Goal: Information Seeking & Learning: Learn about a topic

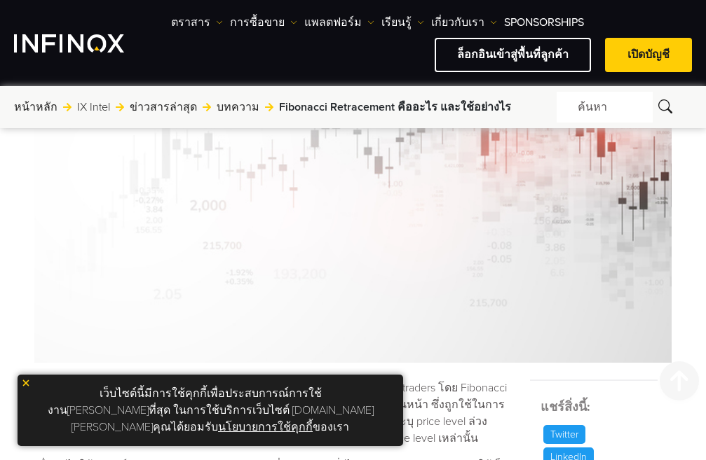
scroll to position [561, 0]
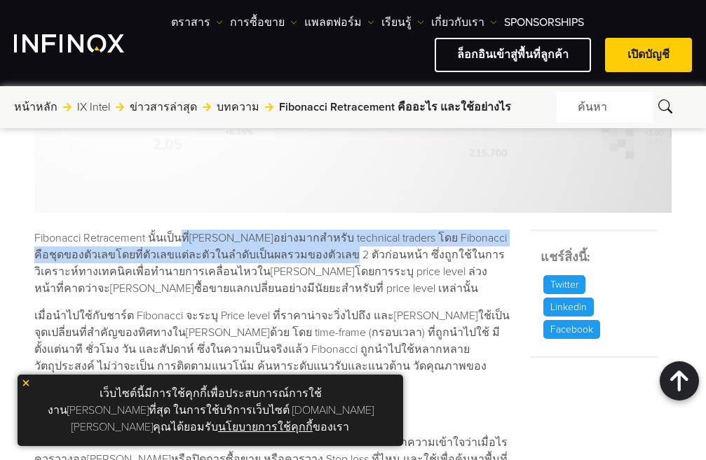
drag, startPoint x: 0, startPoint y: 0, endPoint x: 332, endPoint y: 252, distance: 416.7
click at [332, 252] on p "Fibonacci Retracement นั้นเป็นที่[PERSON_NAME]อย่างมากสำหรับ technical traders …" at bounding box center [273, 263] width 478 height 67
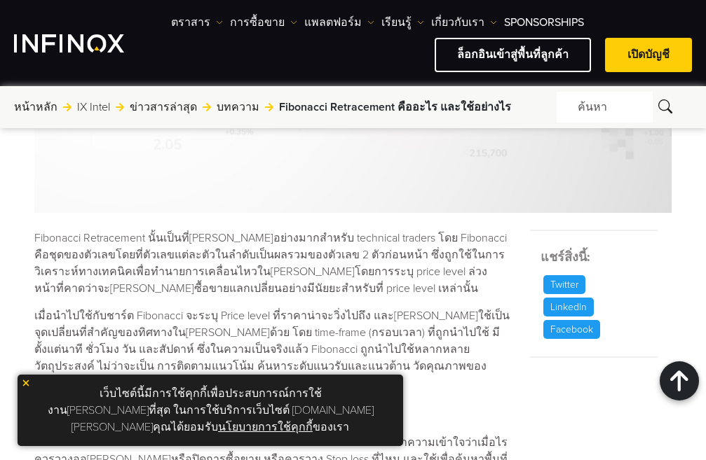
click at [338, 263] on p "Fibonacci Retracement นั้นเป็นที่[PERSON_NAME]อย่างมากสำหรับ technical traders …" at bounding box center [273, 263] width 478 height 67
click at [135, 263] on p "Fibonacci Retracement นั้นเป็นที่[PERSON_NAME]อย่างมากสำหรับ technical traders …" at bounding box center [273, 263] width 478 height 67
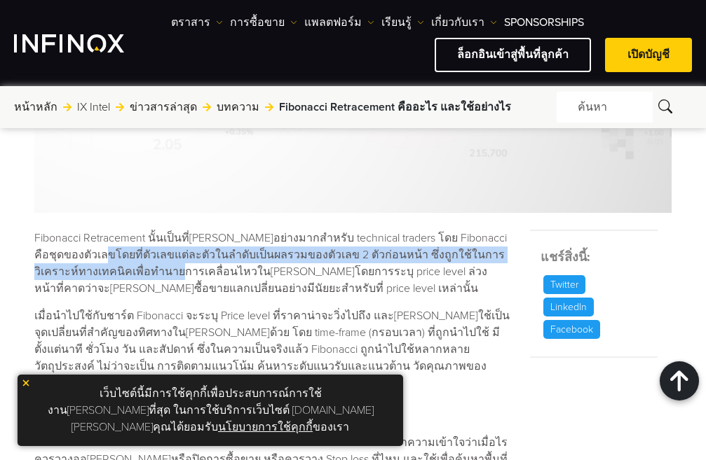
drag, startPoint x: 101, startPoint y: 270, endPoint x: 169, endPoint y: 289, distance: 70.6
click at [163, 280] on p "Fibonacci Retracement นั้นเป็นที่[PERSON_NAME]อย่างมากสำหรับ technical traders …" at bounding box center [273, 263] width 478 height 67
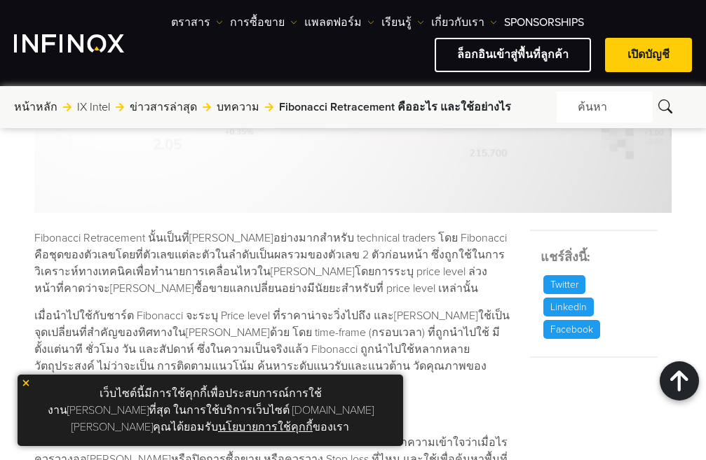
click at [170, 294] on p "Fibonacci Retracement นั้นเป็นที่[PERSON_NAME]อย่างมากสำหรับ technical traders …" at bounding box center [273, 263] width 478 height 67
drag, startPoint x: 146, startPoint y: 318, endPoint x: 278, endPoint y: 326, distance: 132.0
click at [254, 319] on p "เมื่อนำไปใช้กับชาร์ต Fibonacci จะระบุ Price level ที่ราคาน่าจะวิ่งไปถึง และ[PER…" at bounding box center [273, 350] width 478 height 84
click at [276, 325] on p "เมื่อนำไปใช้กับชาร์ต Fibonacci จะระบุ Price level ที่ราคาน่าจะวิ่งไปถึง และ[PER…" at bounding box center [273, 350] width 478 height 84
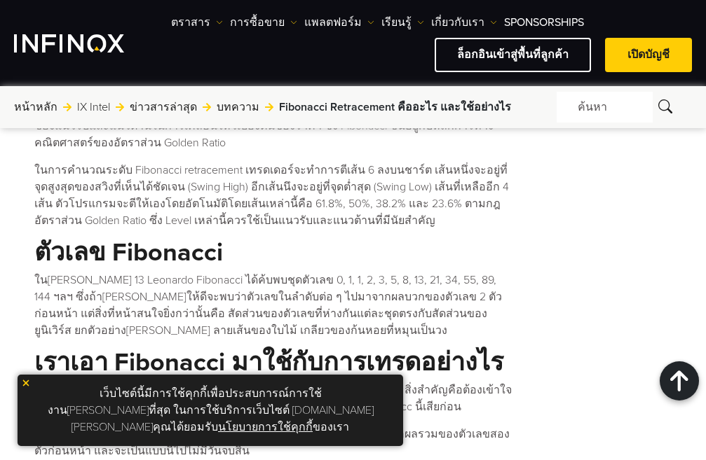
click at [236, 282] on p "ใน[PERSON_NAME] 13 Leonardo Fibonacci ได้ค้บพบชุดตัวเลข 0, 1, 1, 2, 3, 5, 8, 13…" at bounding box center [273, 305] width 478 height 67
drag, startPoint x: 118, startPoint y: 280, endPoint x: 184, endPoint y: 280, distance: 65.9
click at [184, 280] on p "ใน[PERSON_NAME] 13 Leonardo Fibonacci ได้ค้บพบชุดตัวเลข 0, 1, 1, 2, 3, 5, 8, 13…" at bounding box center [273, 305] width 478 height 67
click at [423, 280] on p "ใน[PERSON_NAME] 13 Leonardo Fibonacci ได้ค้บพบชุดตัวเลข 0, 1, 1, 2, 3, 5, 8, 13…" at bounding box center [273, 305] width 478 height 67
drag, startPoint x: 82, startPoint y: 295, endPoint x: 226, endPoint y: 299, distance: 143.7
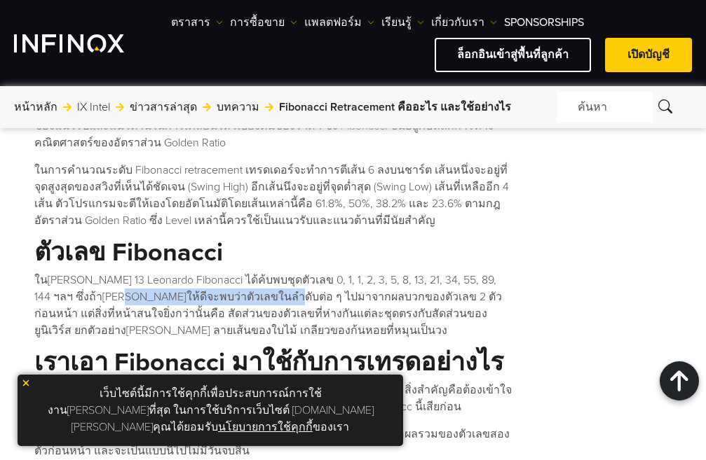
click at [226, 299] on p "ใน[PERSON_NAME] 13 Leonardo Fibonacci ได้ค้บพบชุดตัวเลข 0, 1, 1, 2, 3, 5, 8, 13…" at bounding box center [273, 305] width 478 height 67
click at [328, 300] on p "ใน[PERSON_NAME] 13 Leonardo Fibonacci ได้ค้บพบชุดตัวเลข 0, 1, 1, 2, 3, 5, 8, 13…" at bounding box center [273, 305] width 478 height 67
click at [340, 293] on p "ใน[PERSON_NAME] 13 Leonardo Fibonacci ได้ค้บพบชุดตัวเลข 0, 1, 1, 2, 3, 5, 8, 13…" at bounding box center [273, 305] width 478 height 67
drag, startPoint x: 320, startPoint y: 283, endPoint x: 339, endPoint y: 283, distance: 19.6
click at [339, 283] on p "ใน[PERSON_NAME] 13 Leonardo Fibonacci ได้ค้บพบชุดตัวเลข 0, 1, 1, 2, 3, 5, 8, 13…" at bounding box center [273, 305] width 478 height 67
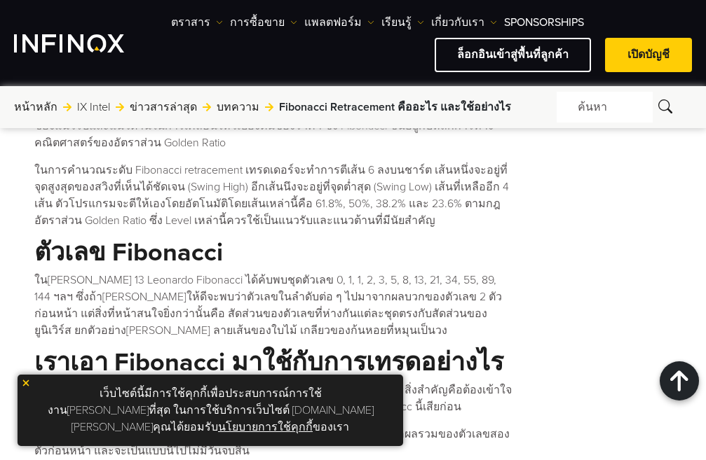
click at [357, 297] on p "ใน[PERSON_NAME] 13 Leonardo Fibonacci ได้ค้บพบชุดตัวเลข 0, 1, 1, 2, 3, 5, 8, 13…" at bounding box center [273, 305] width 478 height 67
drag, startPoint x: 123, startPoint y: 315, endPoint x: 282, endPoint y: 312, distance: 158.4
click at [219, 315] on p "ใน[PERSON_NAME] 13 Leonardo Fibonacci ได้ค้บพบชุดตัวเลข 0, 1, 1, 2, 3, 5, 8, 13…" at bounding box center [273, 305] width 478 height 67
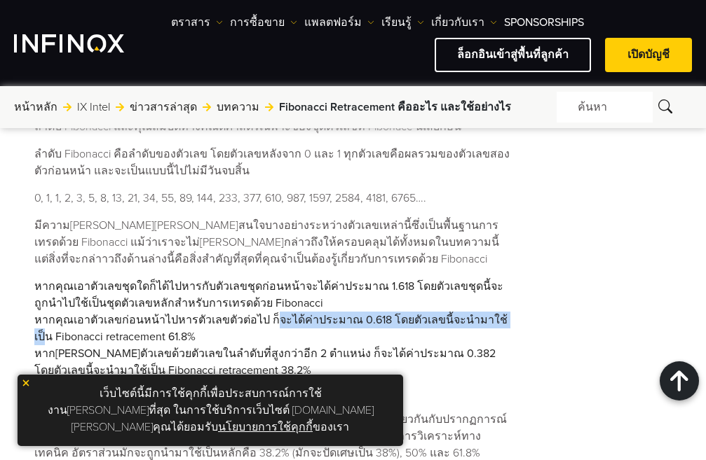
drag, startPoint x: 265, startPoint y: 348, endPoint x: 483, endPoint y: 348, distance: 217.9
click at [483, 345] on li "หากคุณเอาตัวเลขก่อนหน้าไปหารตัวเลขตัวต่อไป ก็จะได้ค่าประมาณ 0.618 โดยตัวเลขนี้จ…" at bounding box center [273, 329] width 478 height 34
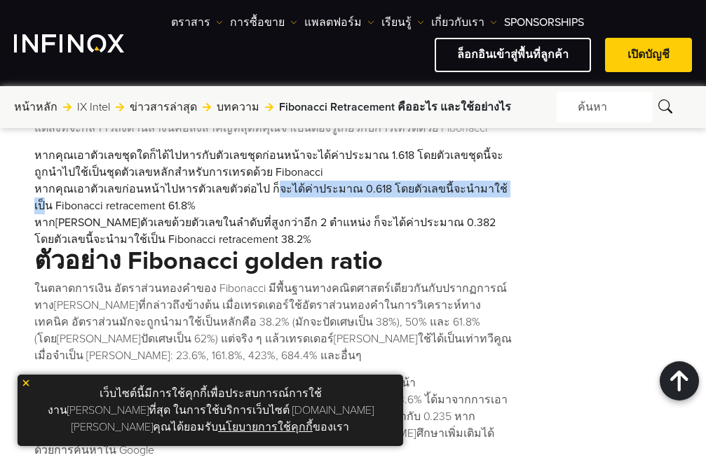
scroll to position [1331, 0]
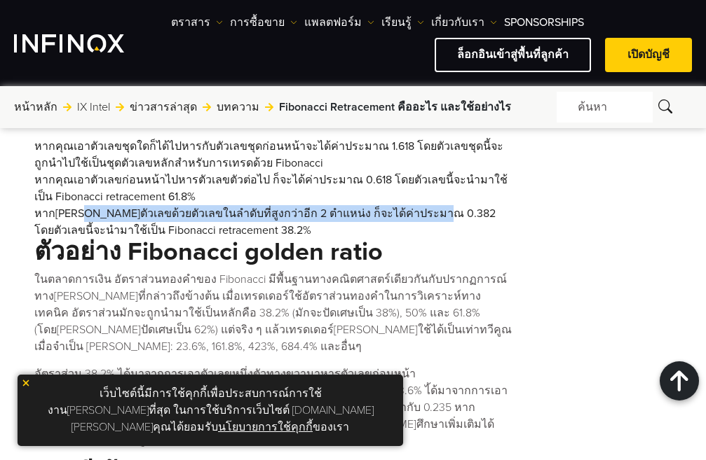
drag, startPoint x: 85, startPoint y: 246, endPoint x: 424, endPoint y: 238, distance: 338.6
click at [424, 238] on li "หาก[PERSON_NAME]ตัวเลขด้วยตัวเลขในลำดับที่สูงกว่าอีก 2 ตำแหน่ง ก็จะได้ค่าประมาณ…" at bounding box center [273, 222] width 478 height 34
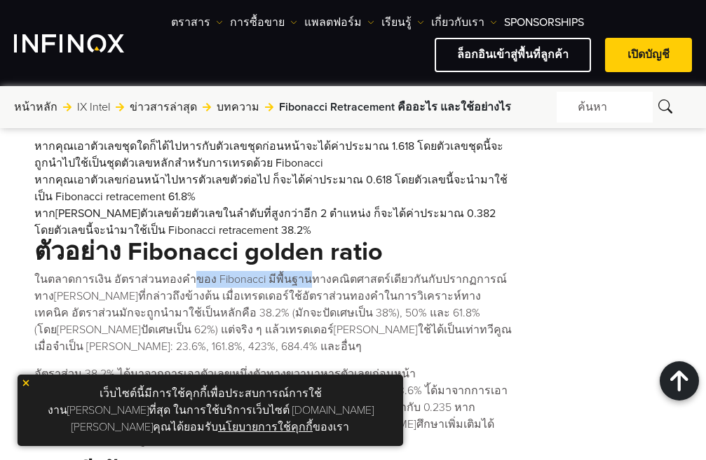
drag, startPoint x: 185, startPoint y: 308, endPoint x: 295, endPoint y: 308, distance: 110.0
click at [295, 308] on p "ในตลาดการเงิน อัตราส่วนทองคำของ Fibonacci มีพื้นฐานทางคณิตศาสตร์เดียวกันกับปราก…" at bounding box center [273, 313] width 478 height 84
click at [119, 322] on p "ในตลาดการเงิน อัตราส่วนทองคำของ Fibonacci มีพื้นฐานทางคณิตศาสตร์เดียวกันกับปราก…" at bounding box center [273, 313] width 478 height 84
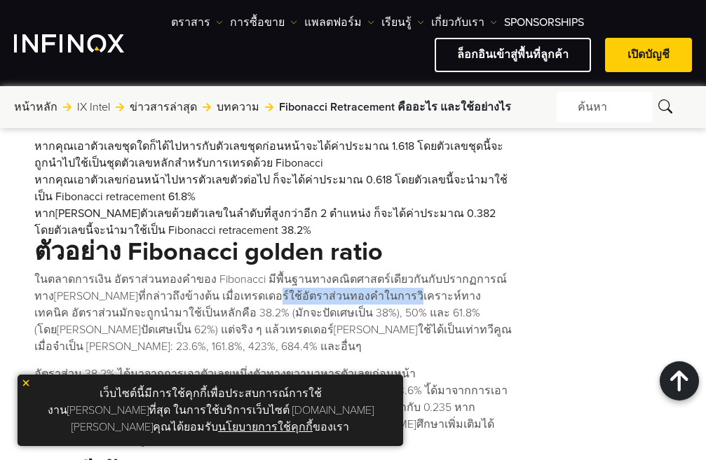
drag, startPoint x: 230, startPoint y: 317, endPoint x: 365, endPoint y: 329, distance: 135.8
click at [365, 329] on p "ในตลาดการเงิน อัตราส่วนทองคำของ Fibonacci มีพื้นฐานทางคณิตศาสตร์เดียวกันกับปราก…" at bounding box center [273, 313] width 478 height 84
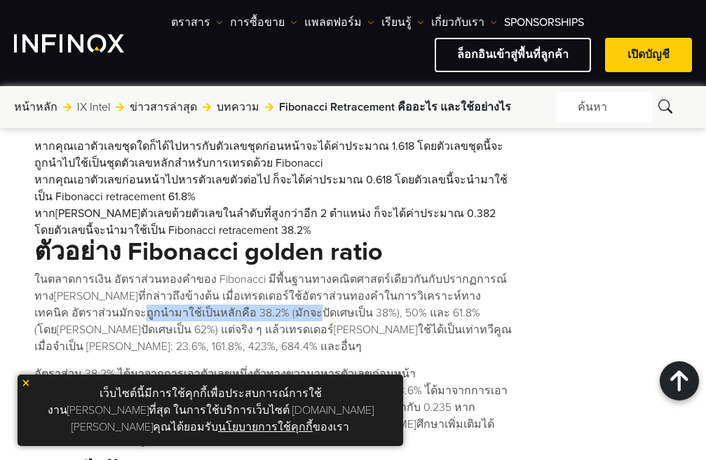
drag, startPoint x: 50, startPoint y: 334, endPoint x: 212, endPoint y: 337, distance: 161.2
click at [212, 337] on p "ในตลาดการเงิน อัตราส่วนทองคำของ Fibonacci มีพื้นฐานทางคณิตศาสตร์เดียวกันกับปราก…" at bounding box center [273, 313] width 478 height 84
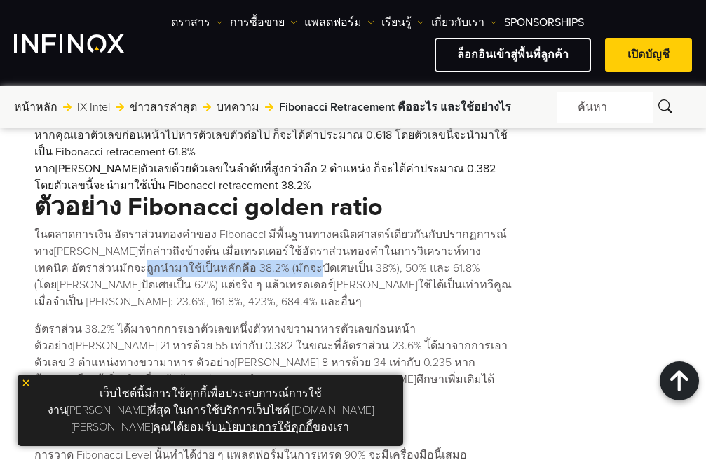
scroll to position [1402, 0]
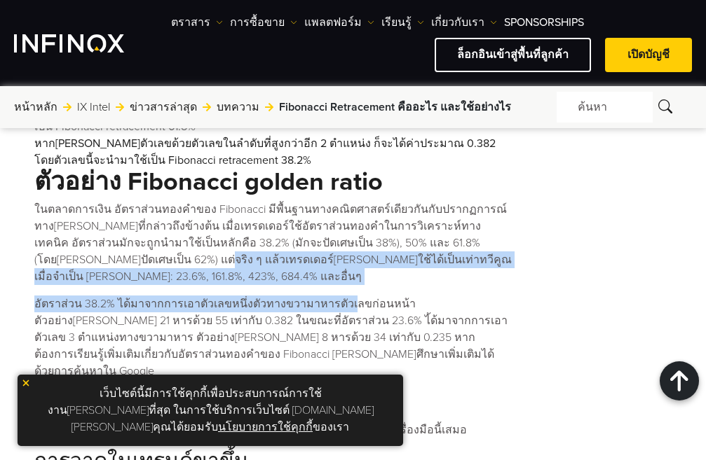
drag, startPoint x: 68, startPoint y: 285, endPoint x: 331, endPoint y: 296, distance: 263.7
click at [331, 296] on div "Fibonacci Retracement นั้นเป็นที่[PERSON_NAME]อย่างมากสำหรับ technical traders …" at bounding box center [273, 467] width 478 height 2156
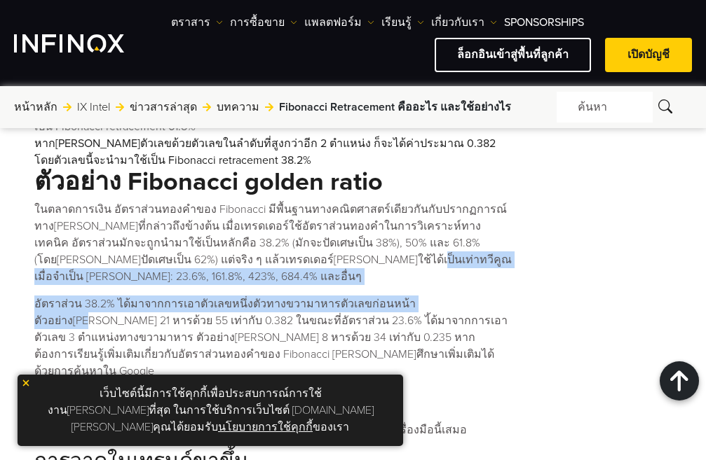
drag, startPoint x: 259, startPoint y: 289, endPoint x: 436, endPoint y: 298, distance: 176.8
click at [436, 298] on div "Fibonacci Retracement นั้นเป็นที่[PERSON_NAME]อย่างมากสำหรับ technical traders …" at bounding box center [273, 467] width 478 height 2156
click at [434, 311] on p "อัตราส่วน 38.2% ได้มาจากการเอาตัวเลขหนึ่งตัวทางขวามาหารตัวเลขก่อนหน้า ตัวอย่าง[…" at bounding box center [273, 338] width 478 height 84
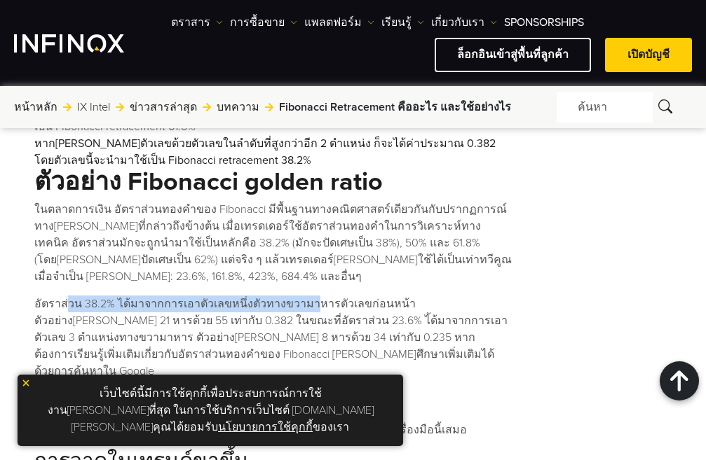
drag, startPoint x: 64, startPoint y: 308, endPoint x: 299, endPoint y: 313, distance: 234.8
click at [299, 313] on p "อัตราส่วน 38.2% ได้มาจากการเอาตัวเลขหนึ่งตัวทางขวามาหารตัวเลขก่อนหน้า ตัวอย่าง[…" at bounding box center [273, 338] width 478 height 84
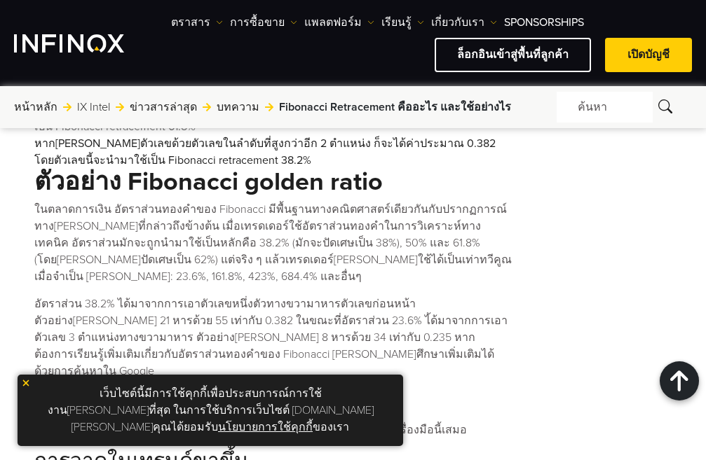
scroll to position [0, 0]
click at [62, 326] on p "อัตราส่วน 38.2% ได้มาจากการเอาตัวเลขหนึ่งตัวทางขวามาหารตัวเลขก่อนหน้า ตัวอย่าง[…" at bounding box center [273, 338] width 478 height 84
drag, startPoint x: 157, startPoint y: 326, endPoint x: 196, endPoint y: 326, distance: 39.2
click at [196, 326] on p "อัตราส่วน 38.2% ได้มาจากการเอาตัวเลขหนึ่งตัวทางขวามาหารตัวเลขก่อนหน้า ตัวอย่าง[…" at bounding box center [273, 338] width 478 height 84
click at [290, 326] on p "อัตราส่วน 38.2% ได้มาจากการเอาตัวเลขหนึ่งตัวทางขวามาหารตัวเลขก่อนหน้า ตัวอย่าง[…" at bounding box center [273, 338] width 478 height 84
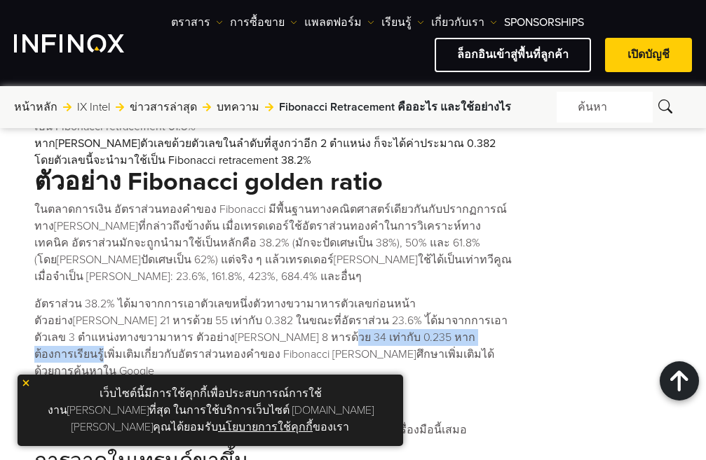
drag, startPoint x: 177, startPoint y: 341, endPoint x: 332, endPoint y: 341, distance: 154.9
click at [332, 341] on p "อัตราส่วน 38.2% ได้มาจากการเอาตัวเลขหนึ่งตัวทางขวามาหารตัวเลขก่อนหน้า ตัวอย่าง[…" at bounding box center [273, 338] width 478 height 84
